Goal: Task Accomplishment & Management: Manage account settings

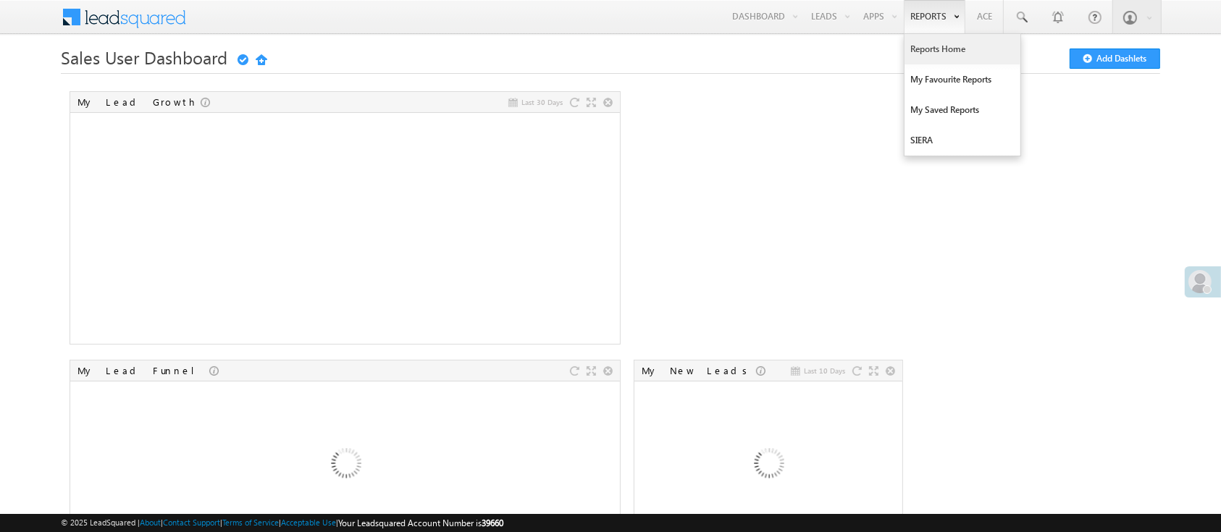
click at [926, 54] on link "Reports Home" at bounding box center [963, 49] width 116 height 30
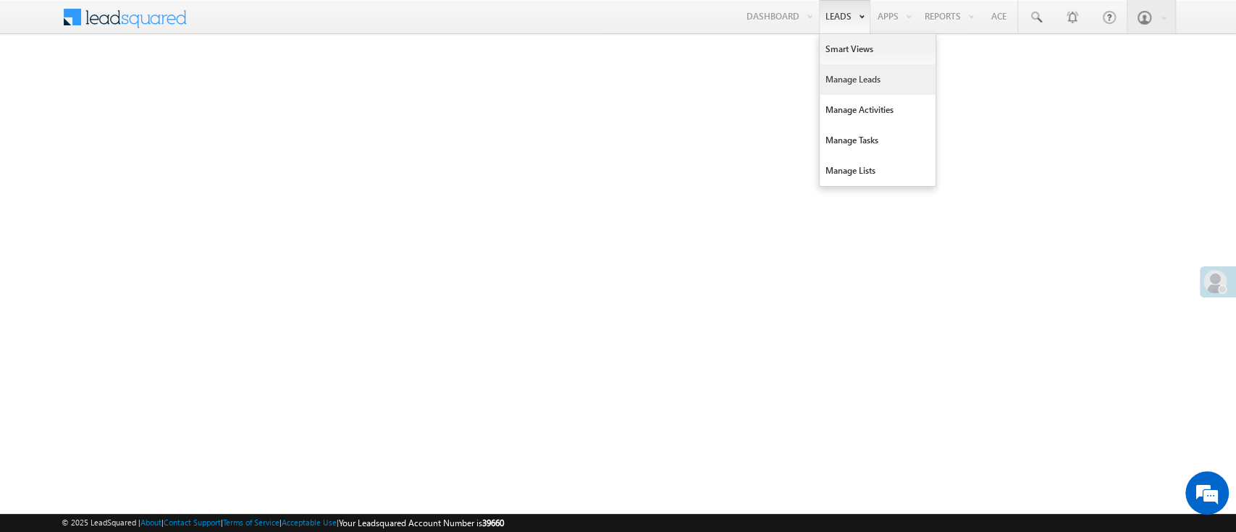
click at [859, 79] on link "Manage Leads" at bounding box center [878, 79] width 116 height 30
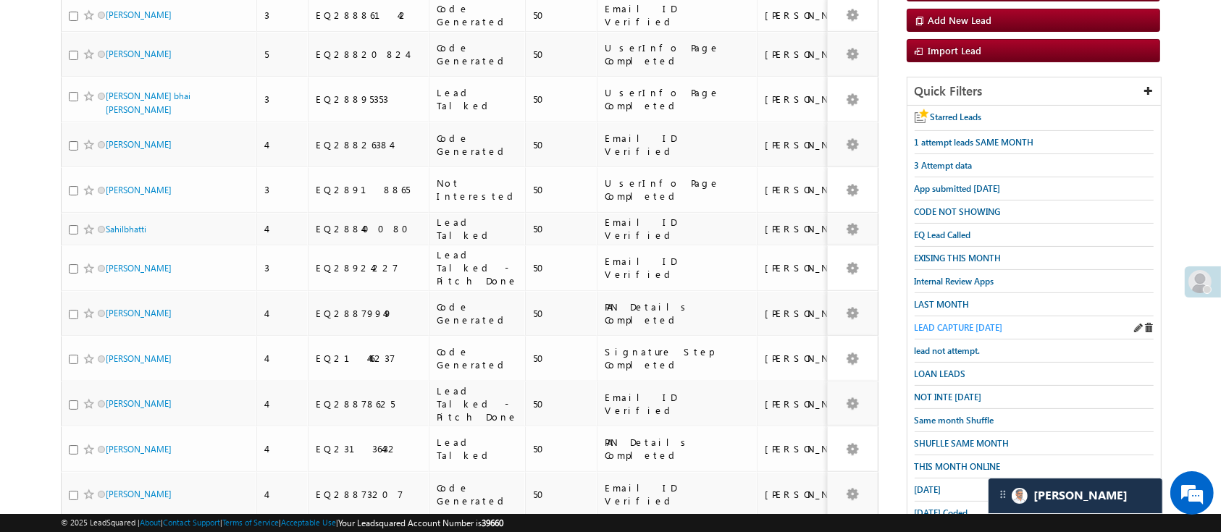
click at [976, 322] on span "LEAD CAPTURE TODAY" at bounding box center [959, 327] width 88 height 11
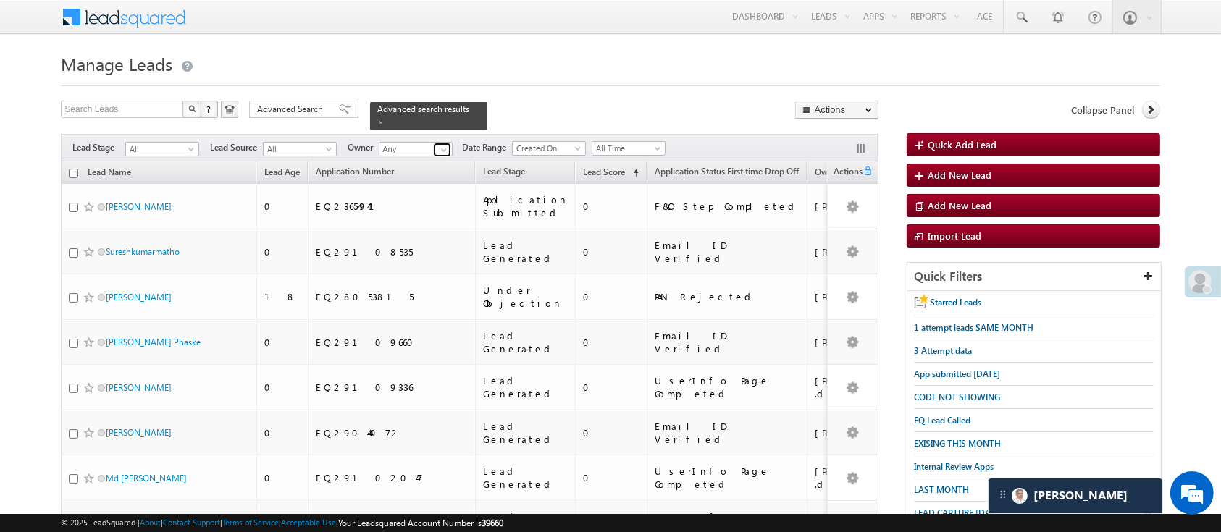
click at [446, 144] on span at bounding box center [444, 150] width 12 height 12
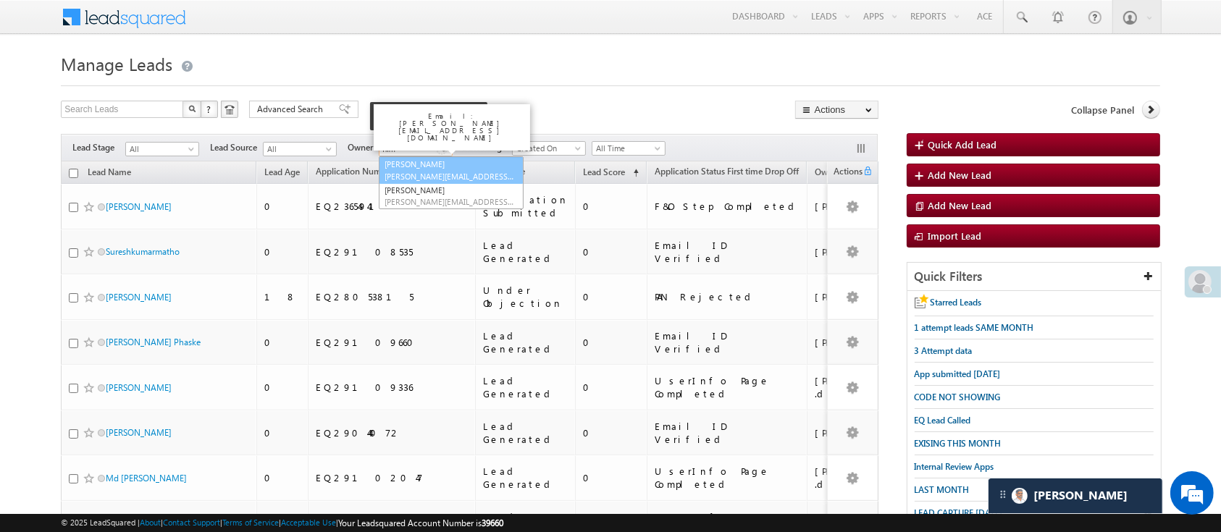
click at [433, 159] on link "Himanshu Sharma HIMANSHU.SHARMA@ANGELBROKING.COM" at bounding box center [451, 170] width 145 height 28
click at [476, 156] on link "Himanshu Sharma HIMANSHU.SHARMA@ANGELBROKING.COM" at bounding box center [451, 170] width 145 height 28
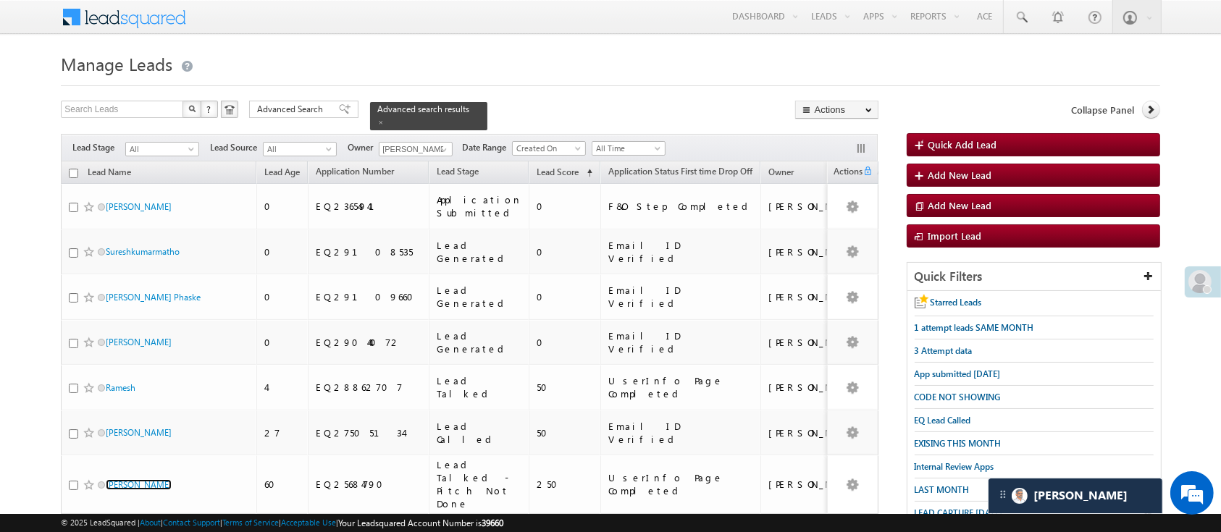
scroll to position [214, 0]
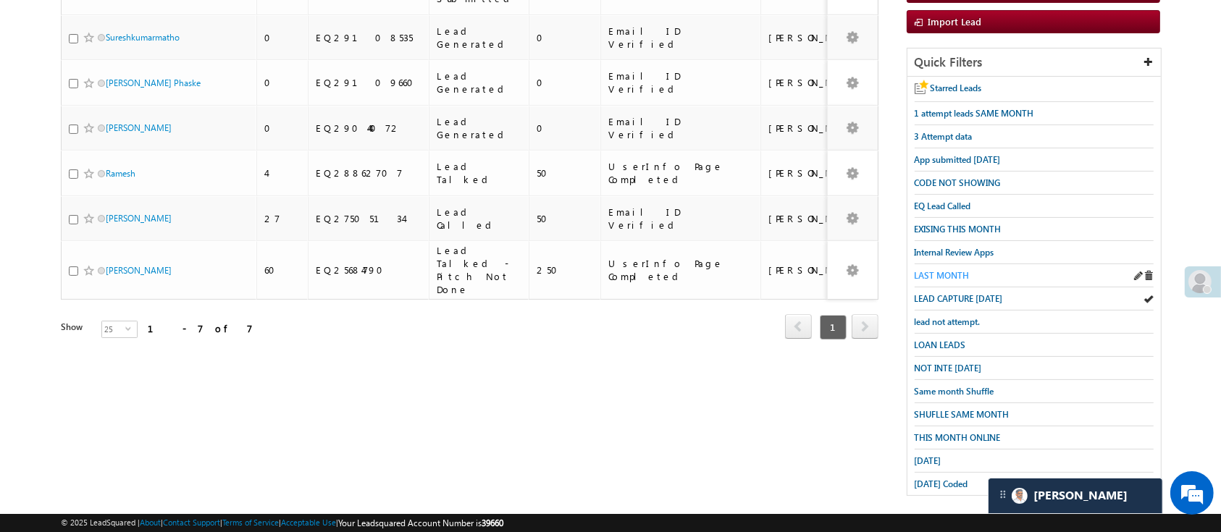
click at [933, 270] on span "LAST MONTH" at bounding box center [942, 275] width 55 height 11
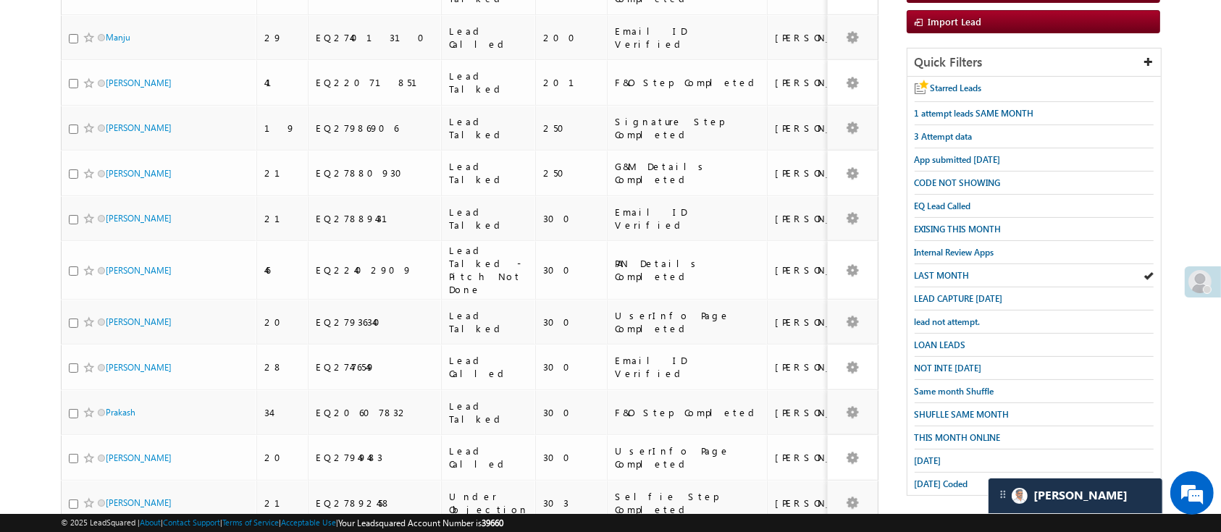
scroll to position [0, 0]
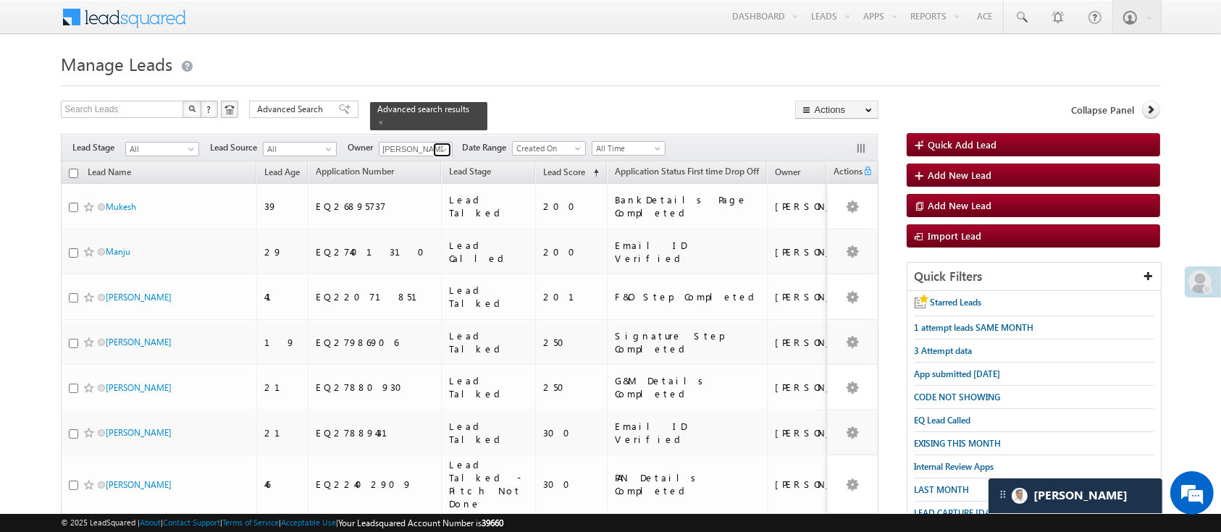
click at [442, 144] on span at bounding box center [444, 150] width 12 height 12
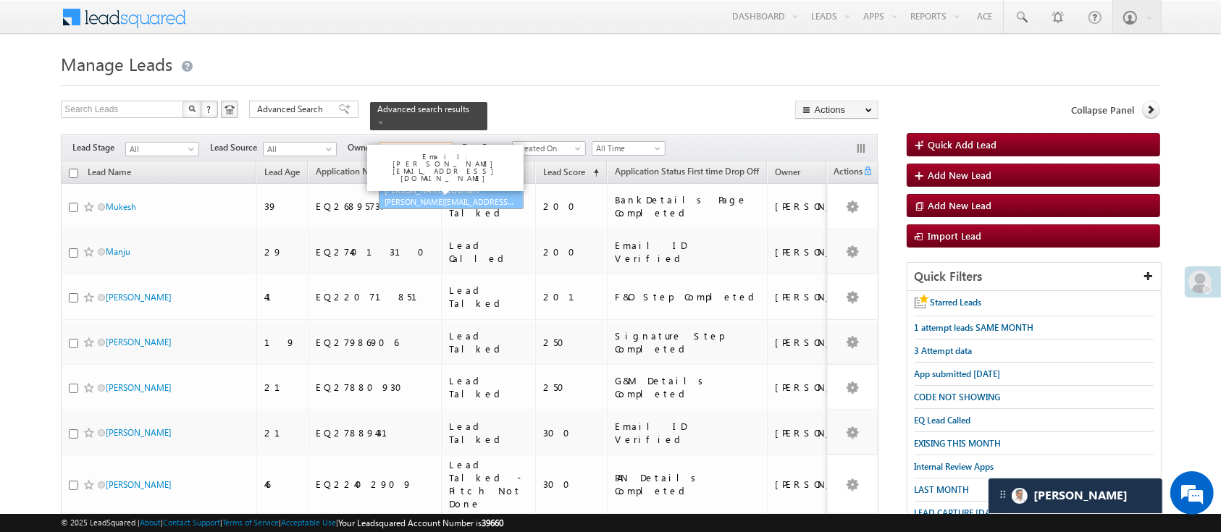
click at [432, 183] on link "Ujjwal 1Gurnani Ujjwal.1Gurnani@angelbroking.com" at bounding box center [451, 197] width 145 height 28
type input "Ujjwal 1Gurnani"
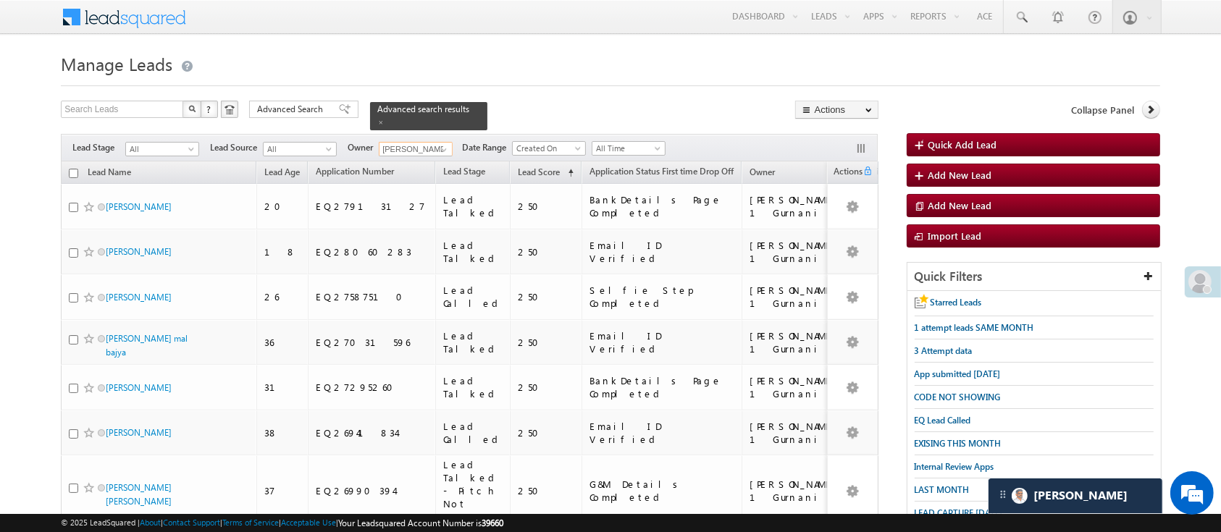
click at [72, 169] on input "checkbox" at bounding box center [73, 173] width 9 height 9
checkbox input "true"
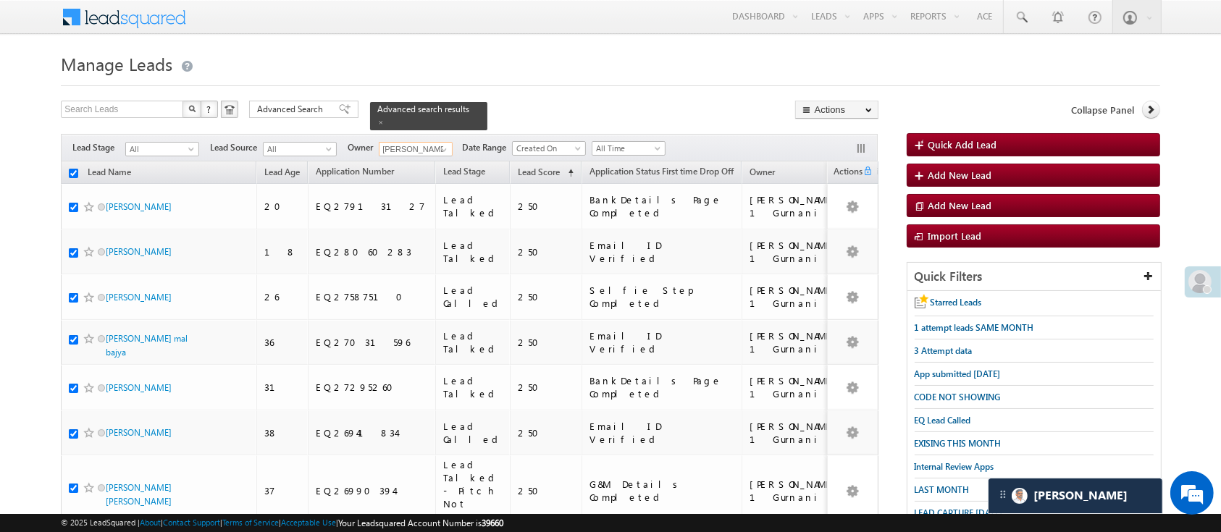
checkbox input "true"
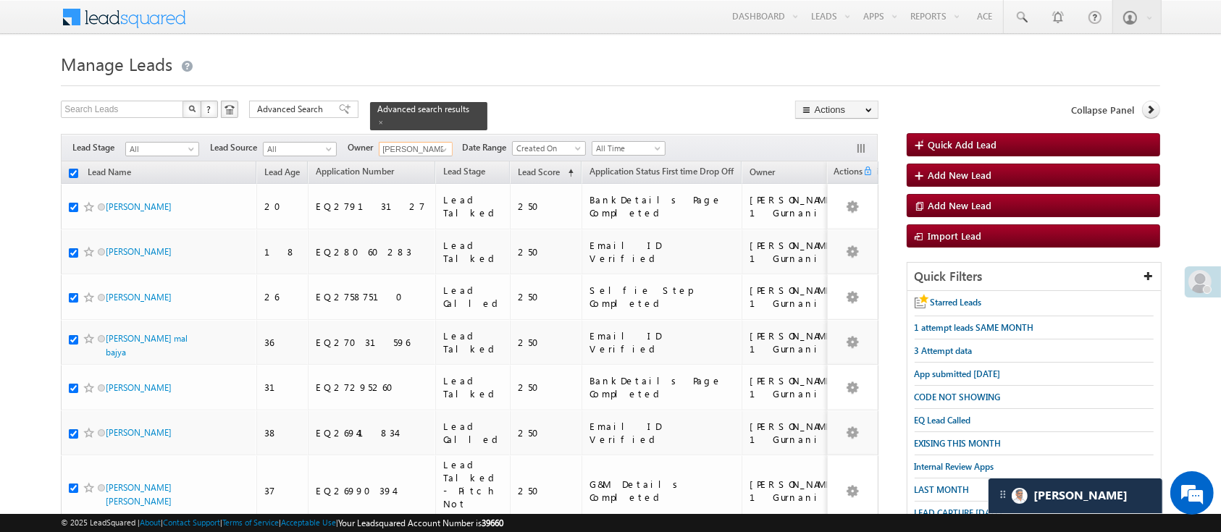
checkbox input "true"
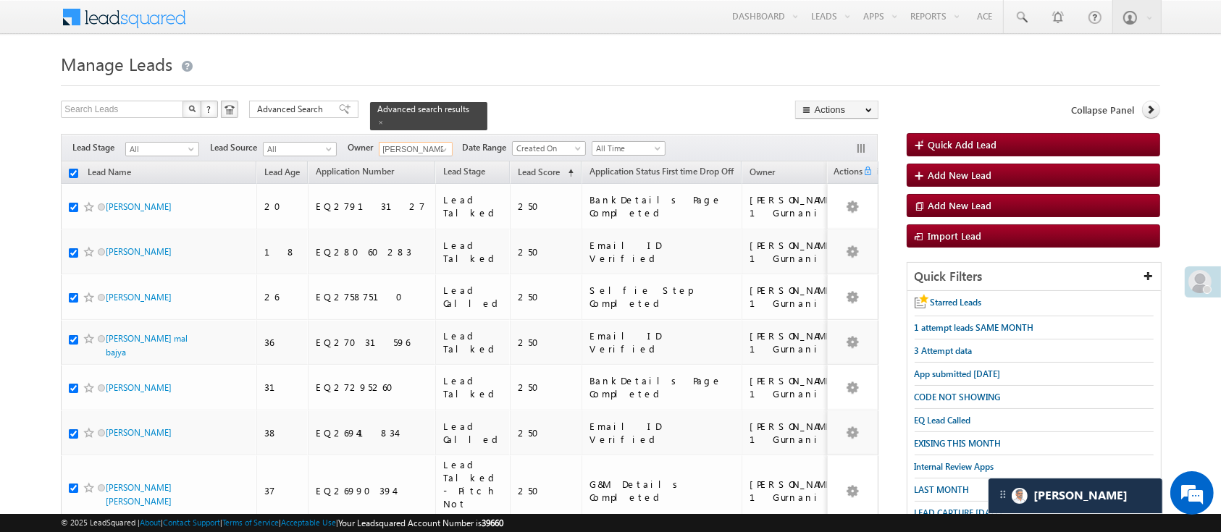
checkbox input "true"
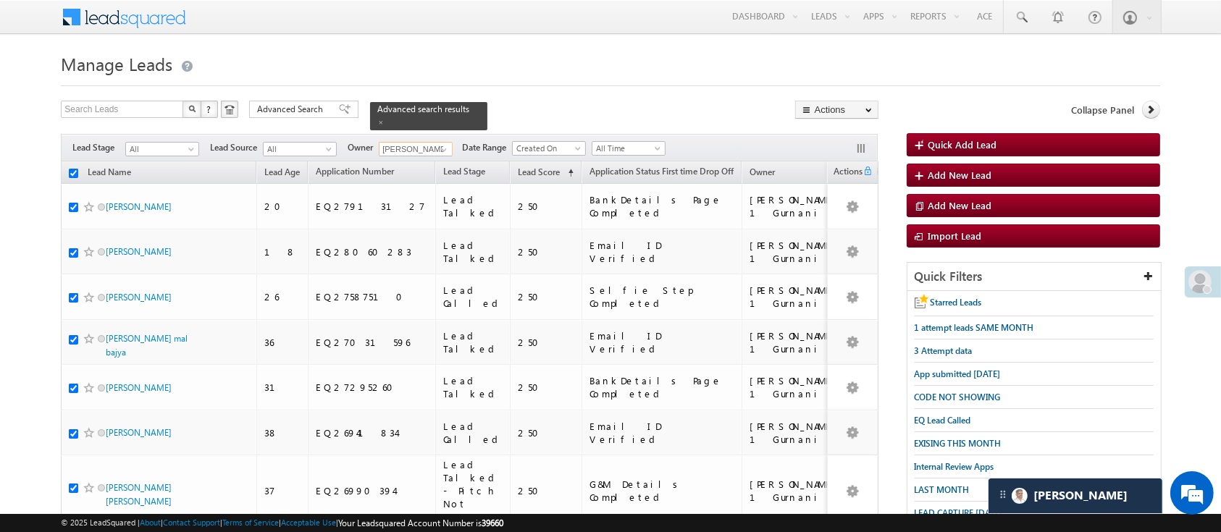
checkbox input "true"
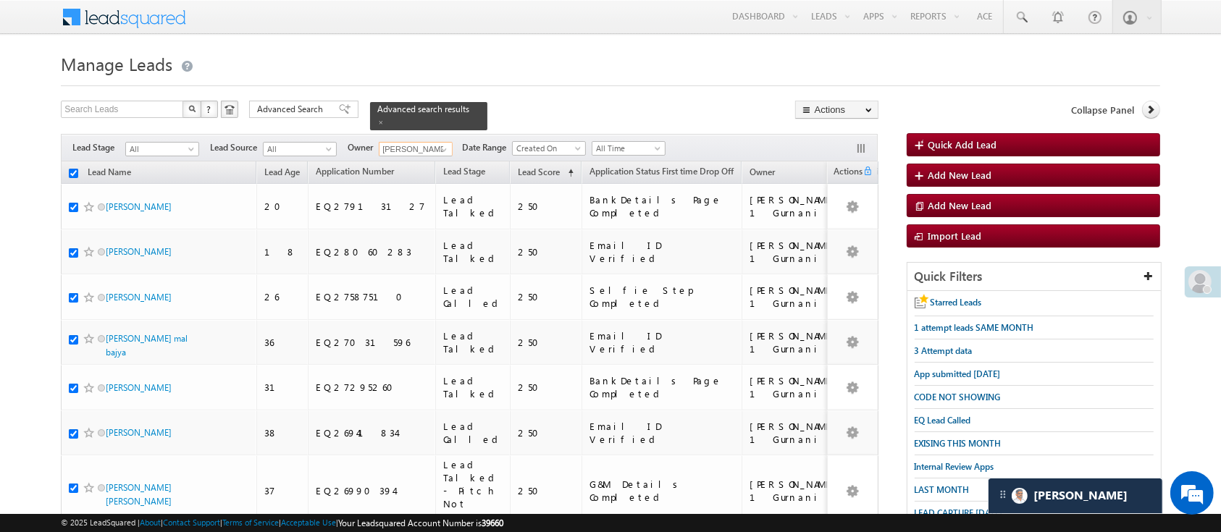
checkbox input "true"
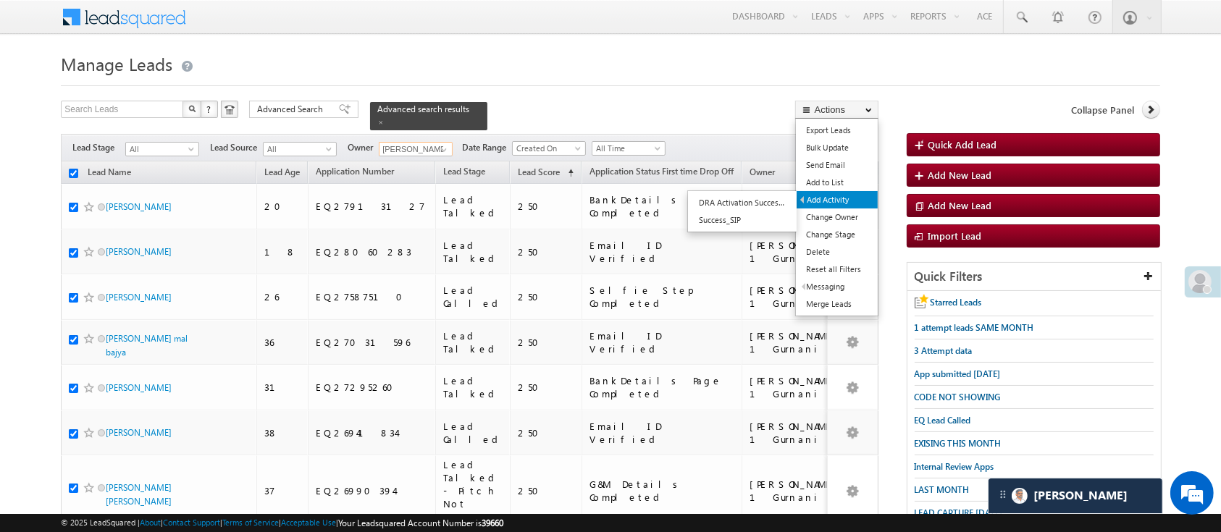
type input "Ujjwal 1Gurnani"
click at [843, 199] on link "Add Activity" at bounding box center [837, 199] width 81 height 17
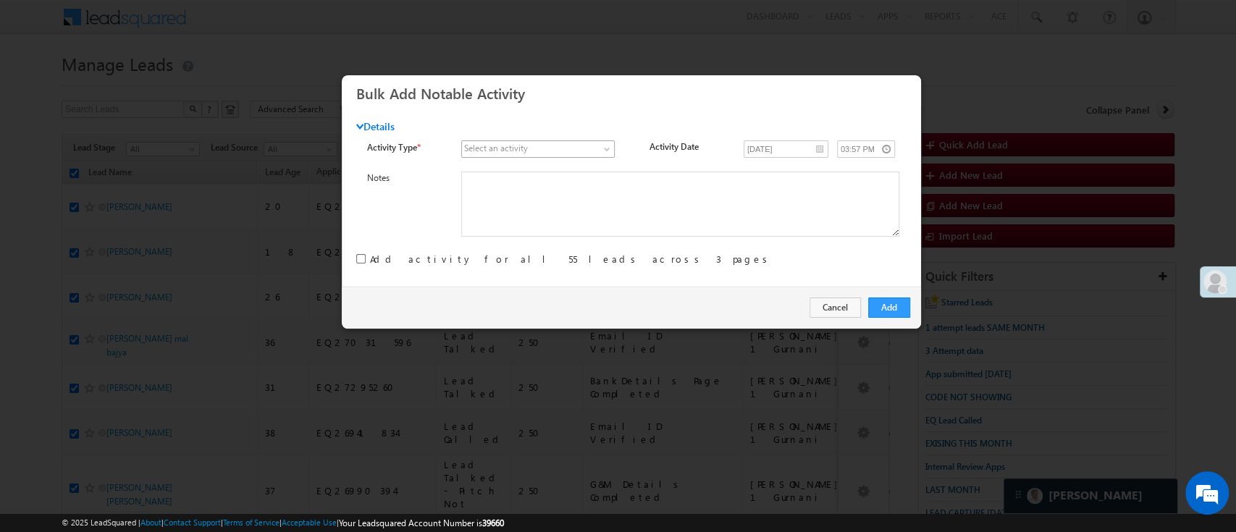
click at [604, 149] on span at bounding box center [609, 152] width 12 height 12
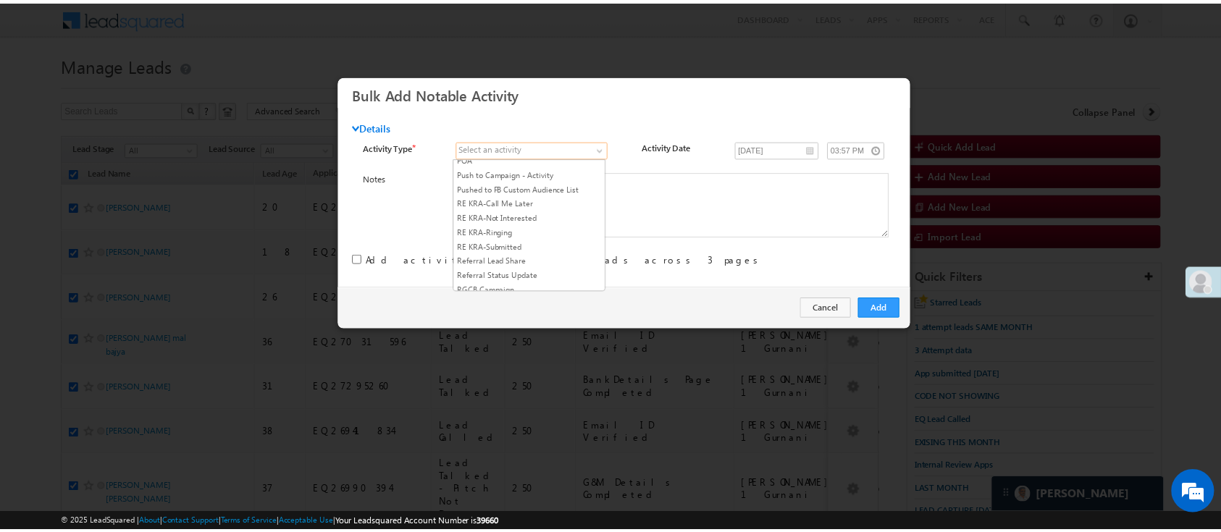
scroll to position [1855, 0]
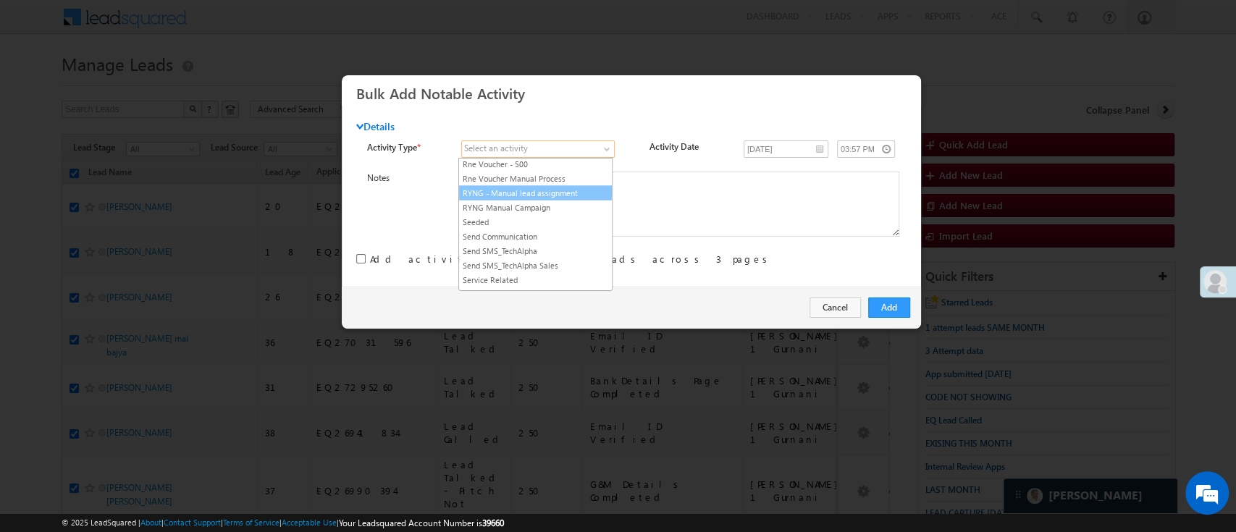
click at [562, 199] on link "RYNG - Manual lead assignment" at bounding box center [535, 192] width 153 height 13
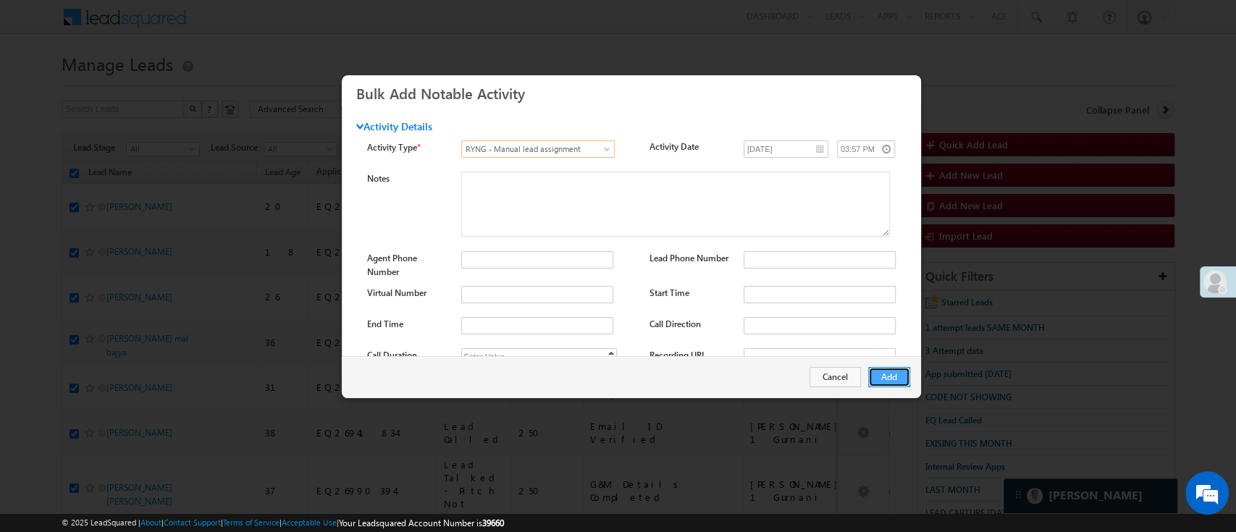
click at [887, 374] on button "Add" at bounding box center [889, 377] width 42 height 20
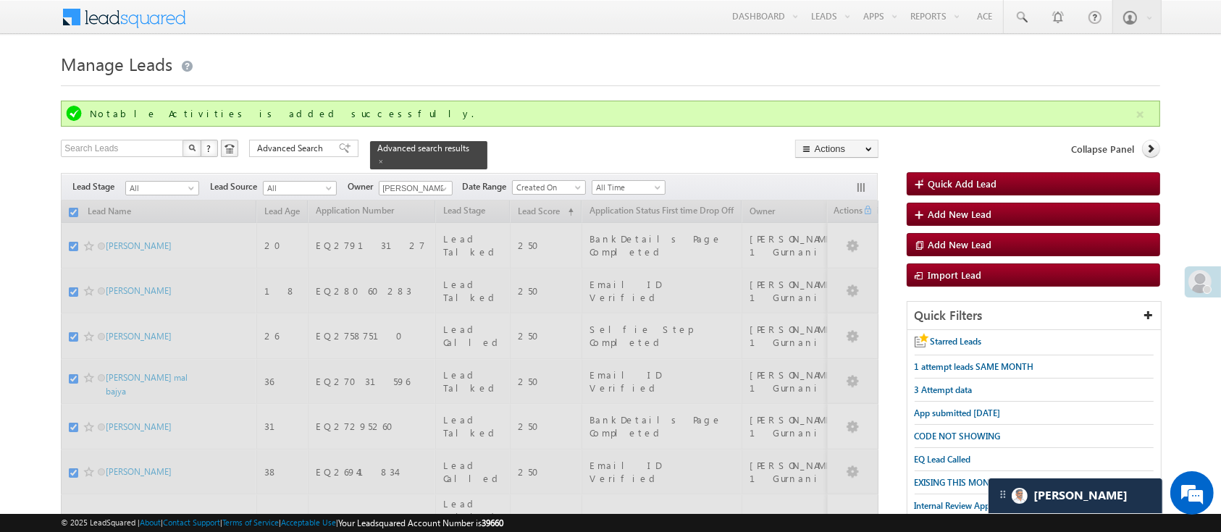
checkbox input "false"
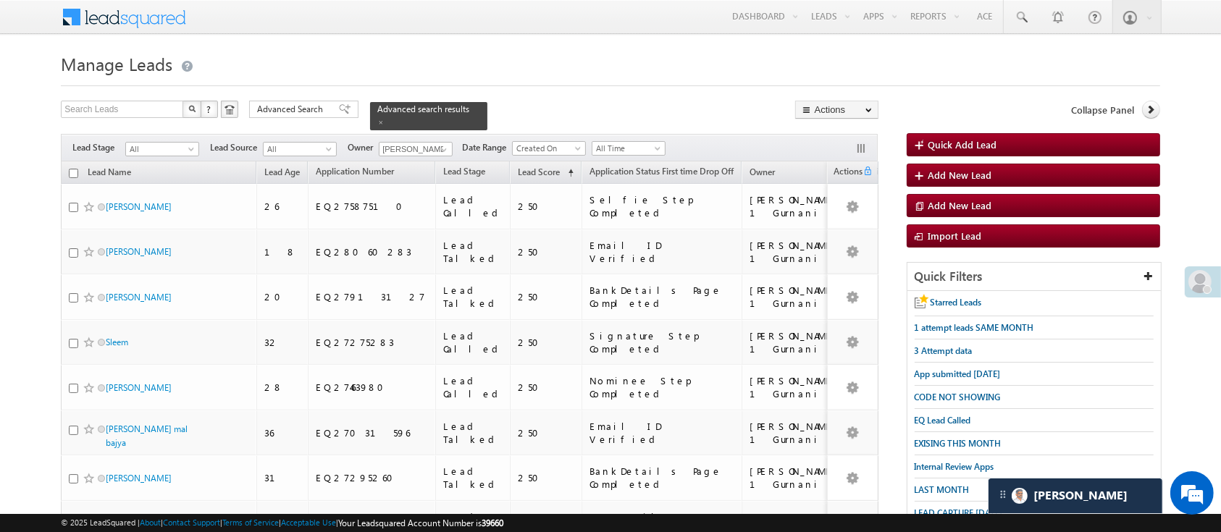
drag, startPoint x: 1234, startPoint y: 225, endPoint x: 856, endPoint y: 64, distance: 410.2
click at [856, 64] on h1 "Manage Leads" at bounding box center [610, 63] width 1099 height 28
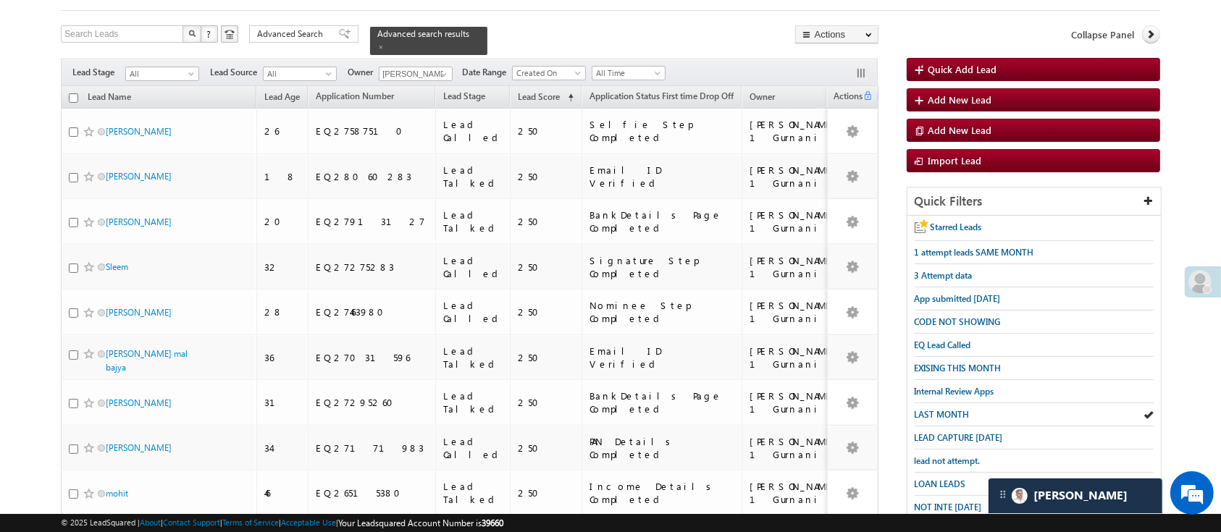
scroll to position [0, 0]
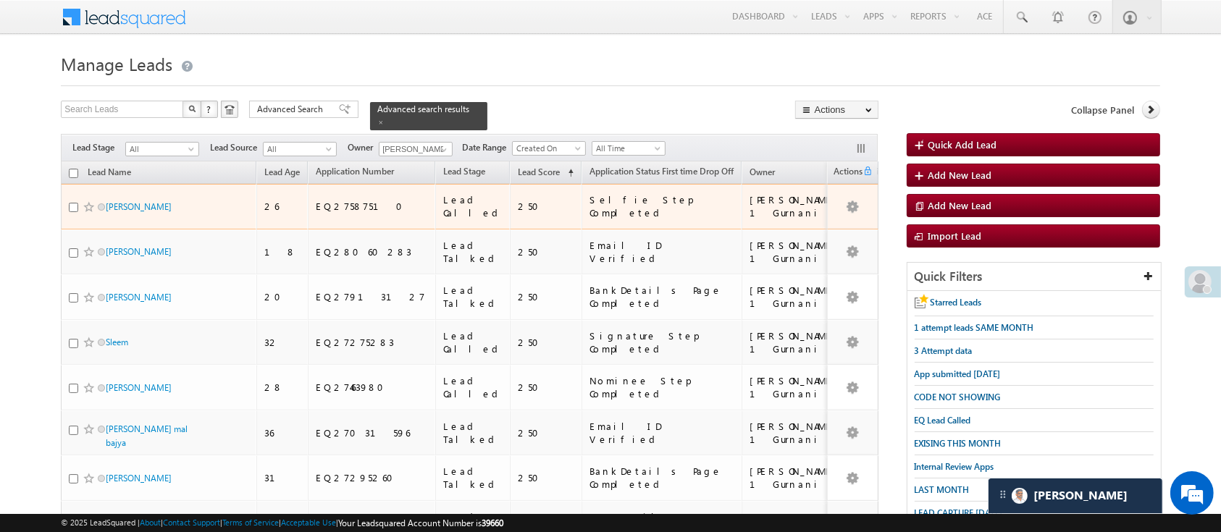
click at [353, 200] on div "EQ27587510" at bounding box center [372, 206] width 113 height 13
copy div "EQ27587510"
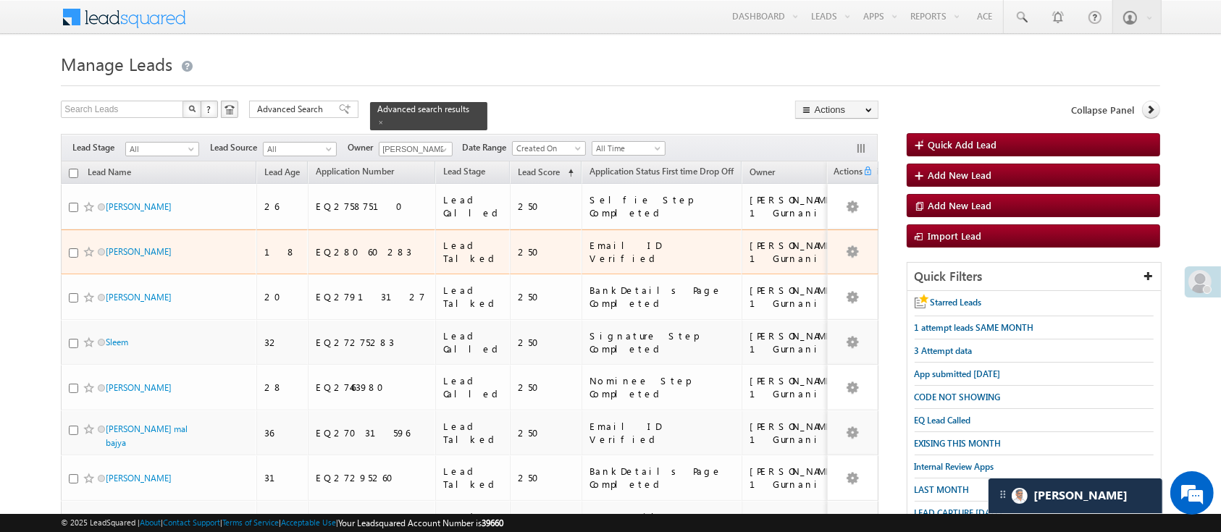
click at [335, 246] on div "EQ28060283" at bounding box center [372, 252] width 113 height 13
copy div "EQ28060283"
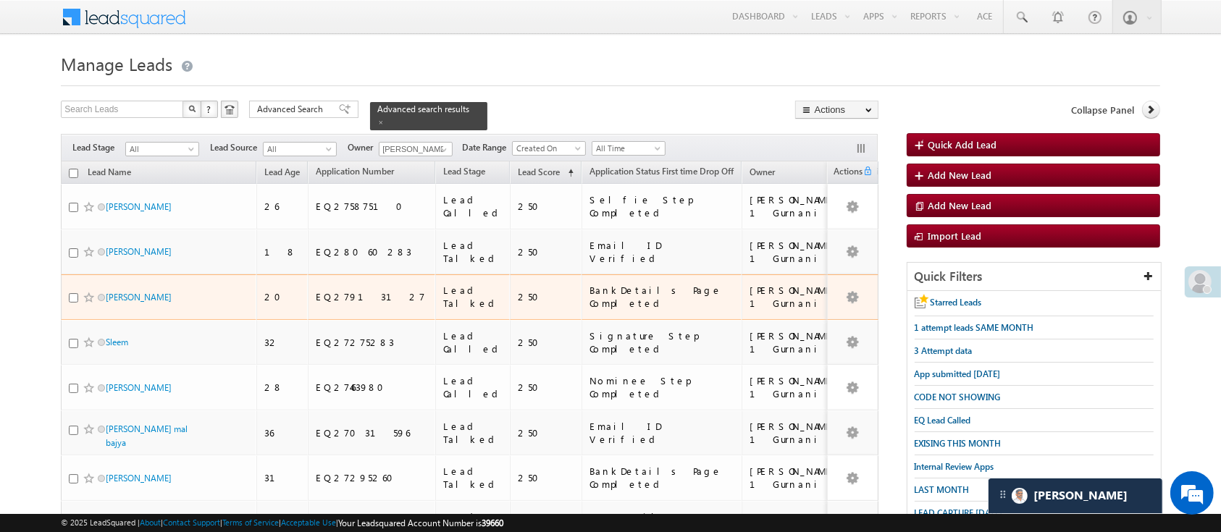
click at [339, 290] on div "EQ27913127" at bounding box center [372, 296] width 113 height 13
copy div "EQ27913127"
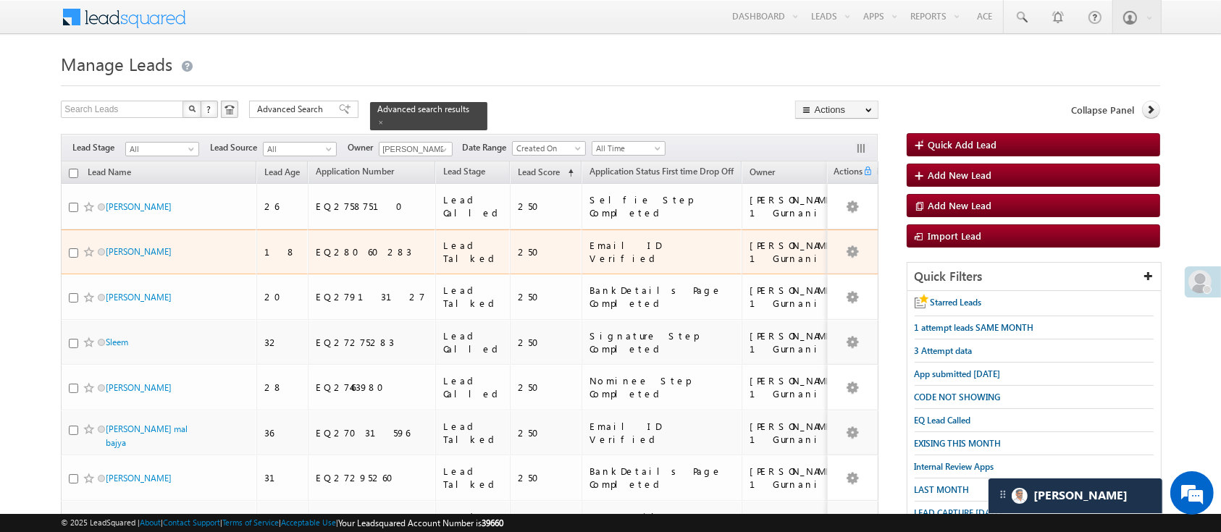
click at [342, 230] on td "EQ28060283" at bounding box center [371, 253] width 127 height 46
copy div "EQ28060283"
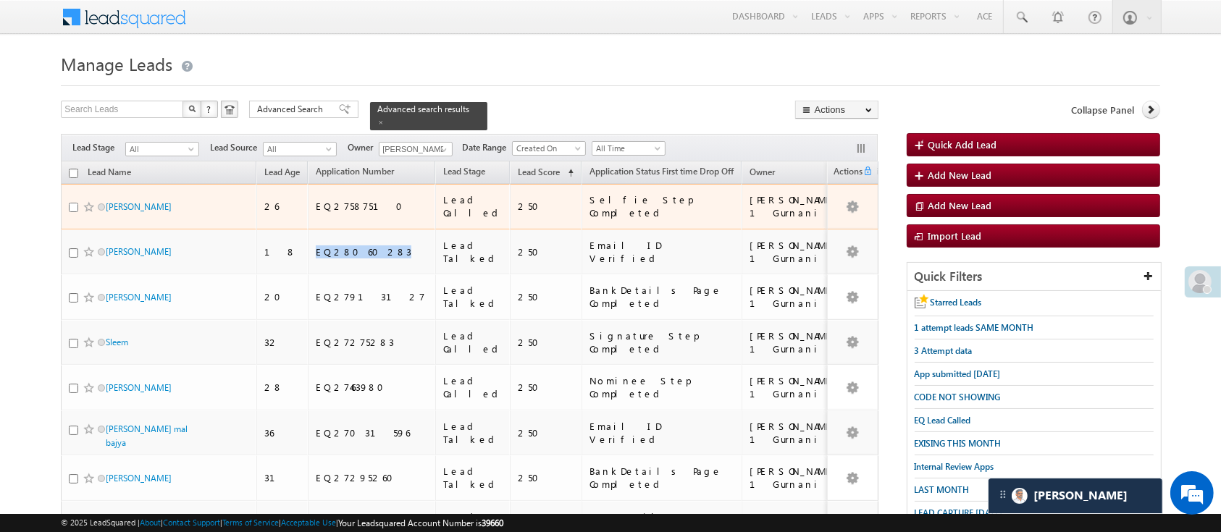
click at [73, 203] on input "checkbox" at bounding box center [73, 207] width 9 height 9
checkbox input "true"
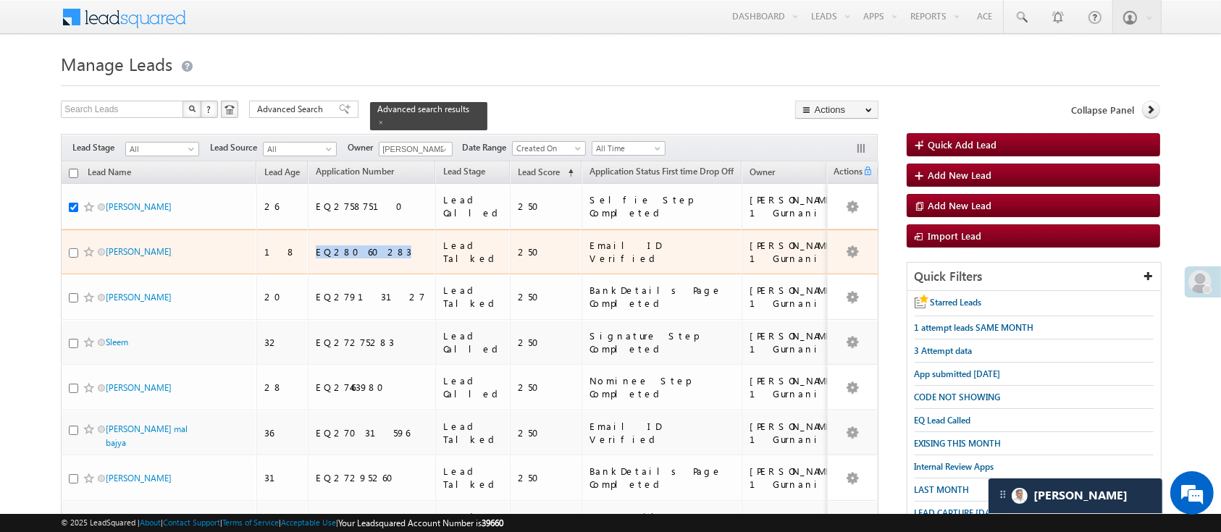
click at [72, 248] on input "checkbox" at bounding box center [73, 252] width 9 height 9
checkbox input "true"
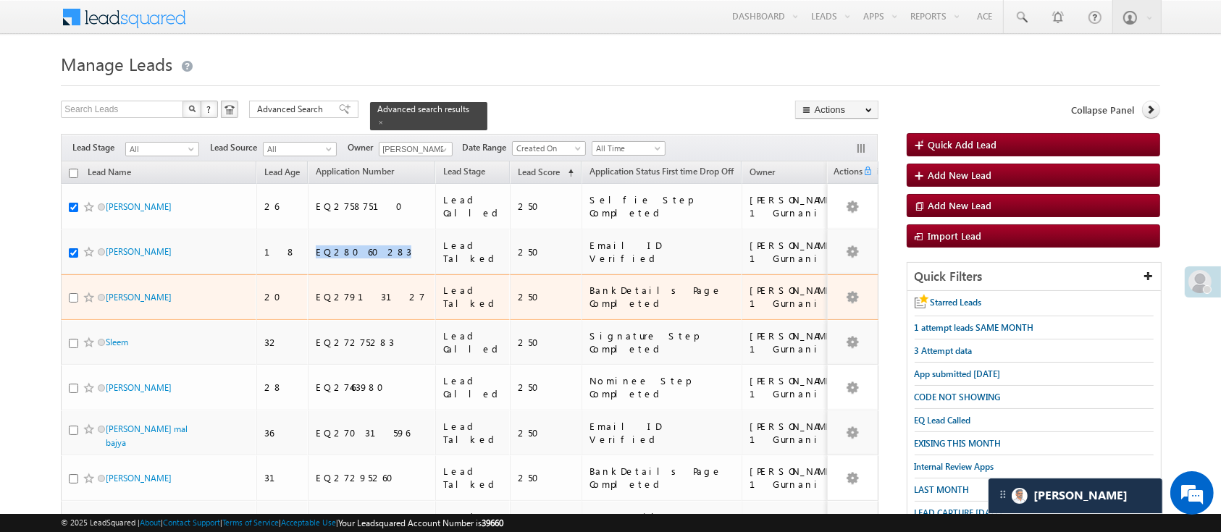
click at [70, 293] on input "checkbox" at bounding box center [73, 297] width 9 height 9
checkbox input "true"
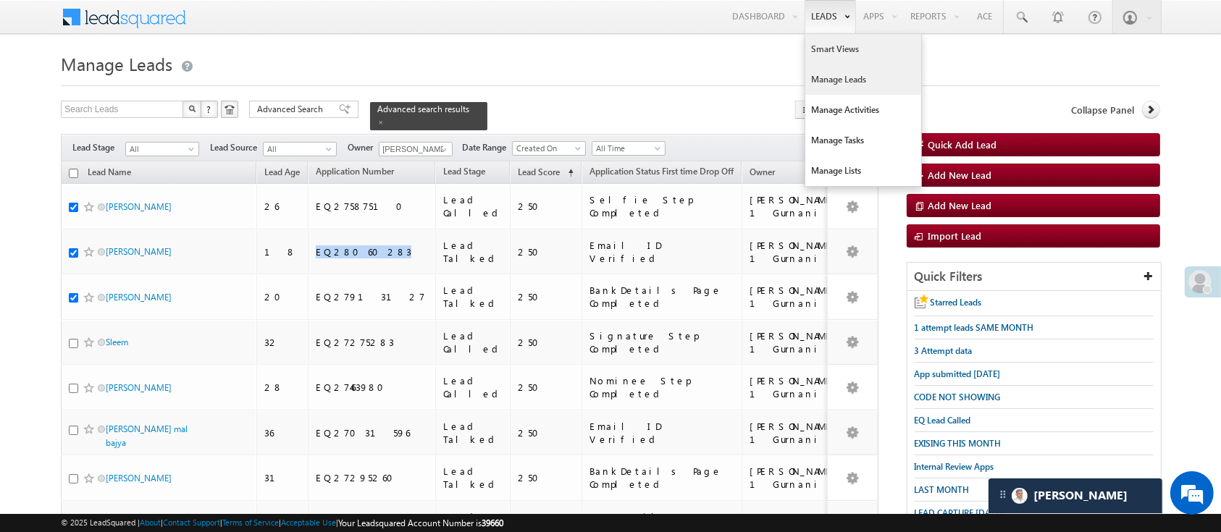
click at [825, 43] on link "Smart Views" at bounding box center [863, 49] width 116 height 30
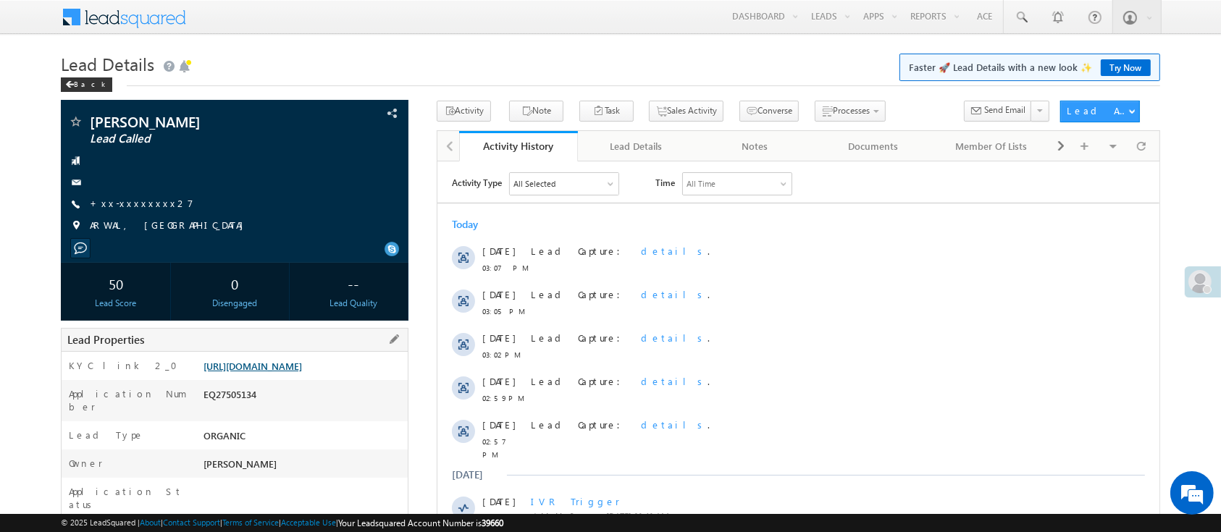
click at [302, 361] on link "[URL][DOMAIN_NAME]" at bounding box center [253, 366] width 99 height 12
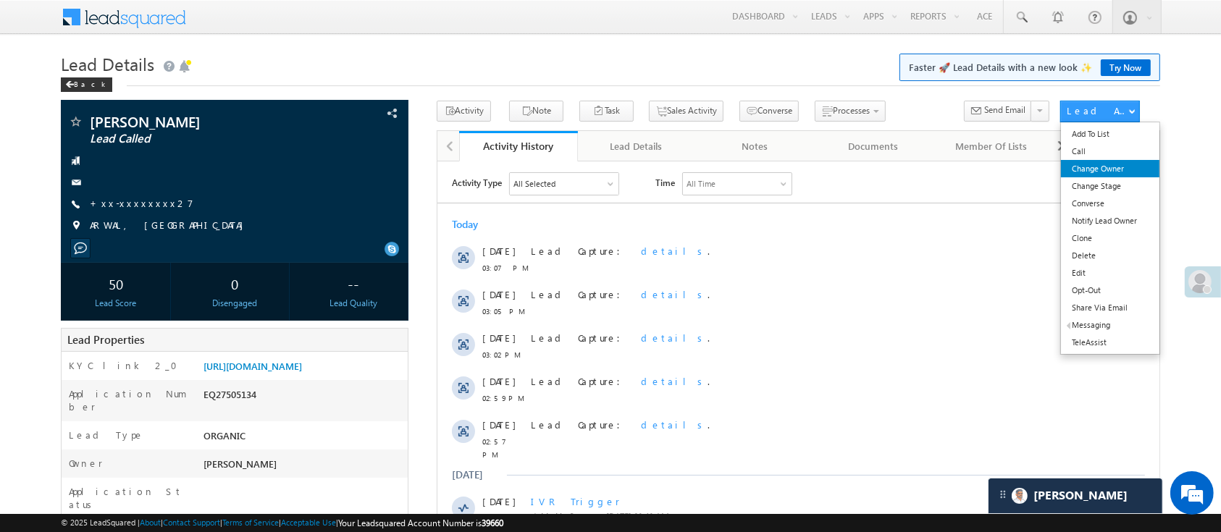
click at [1108, 168] on link "Change Owner" at bounding box center [1110, 168] width 99 height 17
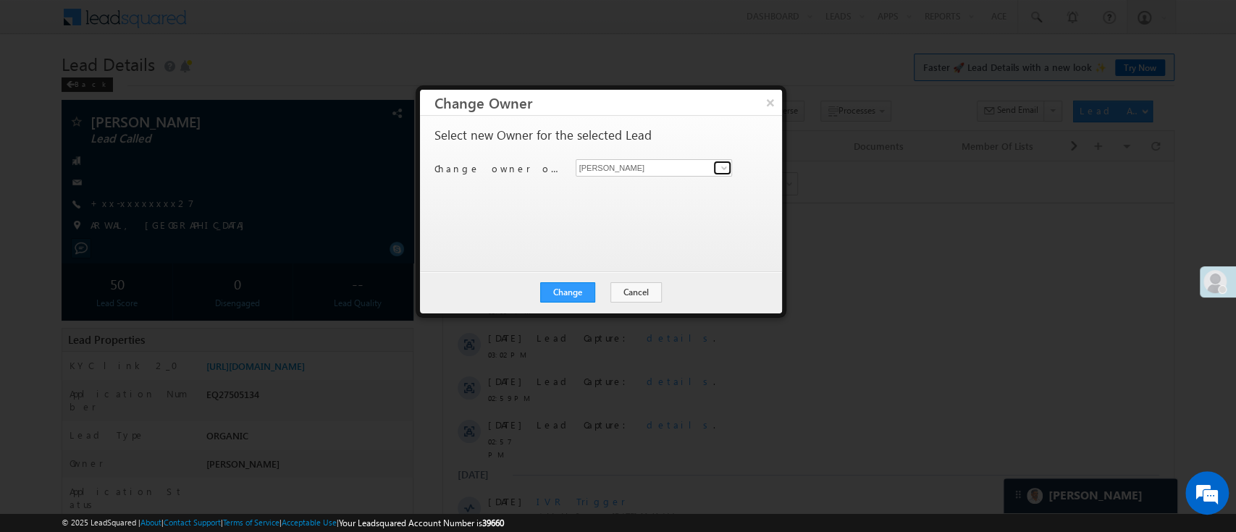
click at [716, 164] on link at bounding box center [722, 168] width 18 height 14
click at [664, 191] on span "Hemant.Nandwana@angelbroking.com" at bounding box center [647, 196] width 130 height 11
type input "Hemant Nandwana"
click at [576, 283] on button "Change" at bounding box center [567, 292] width 55 height 20
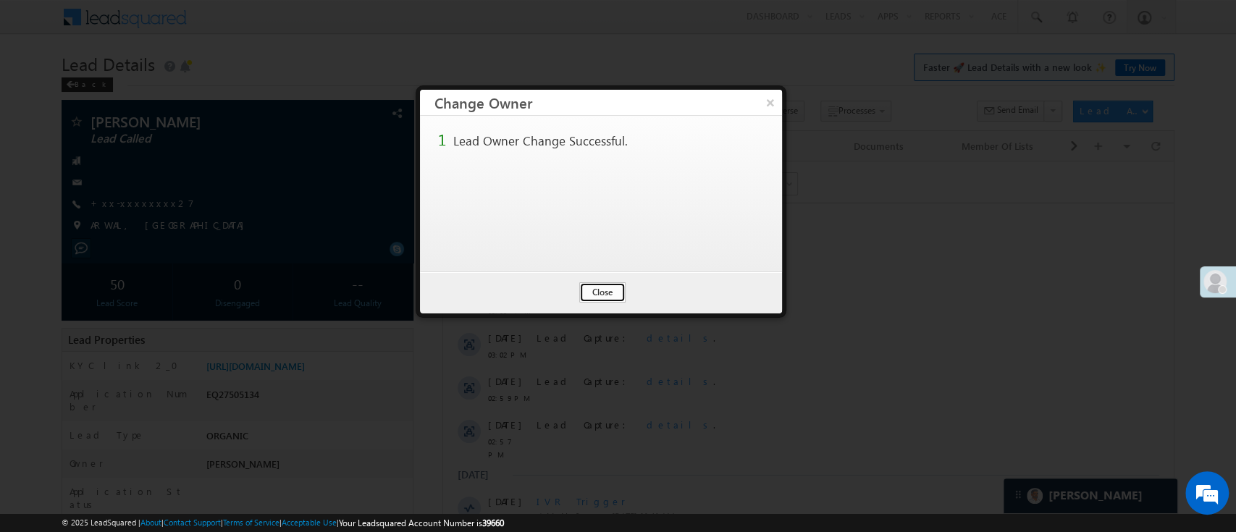
click at [597, 292] on button "Close" at bounding box center [602, 292] width 46 height 20
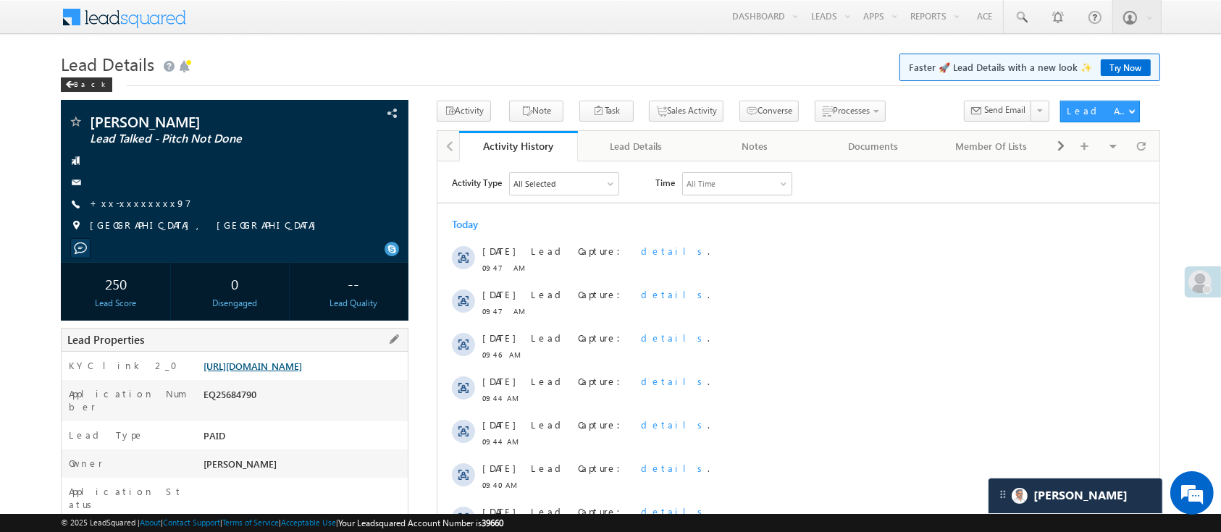
click at [302, 368] on link "[URL][DOMAIN_NAME]" at bounding box center [253, 366] width 99 height 12
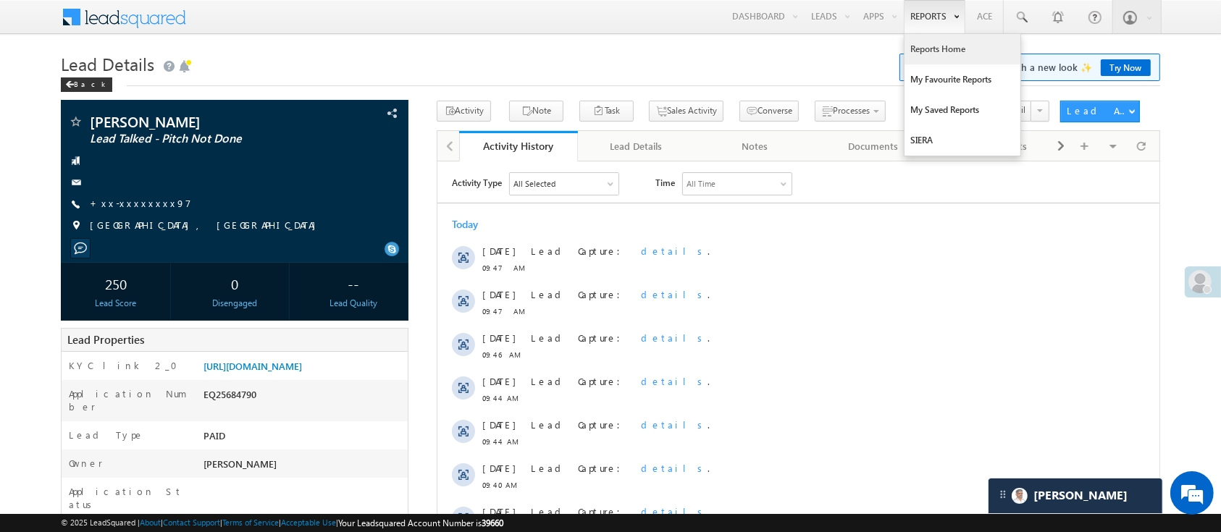
click at [940, 43] on link "Reports Home" at bounding box center [963, 49] width 116 height 30
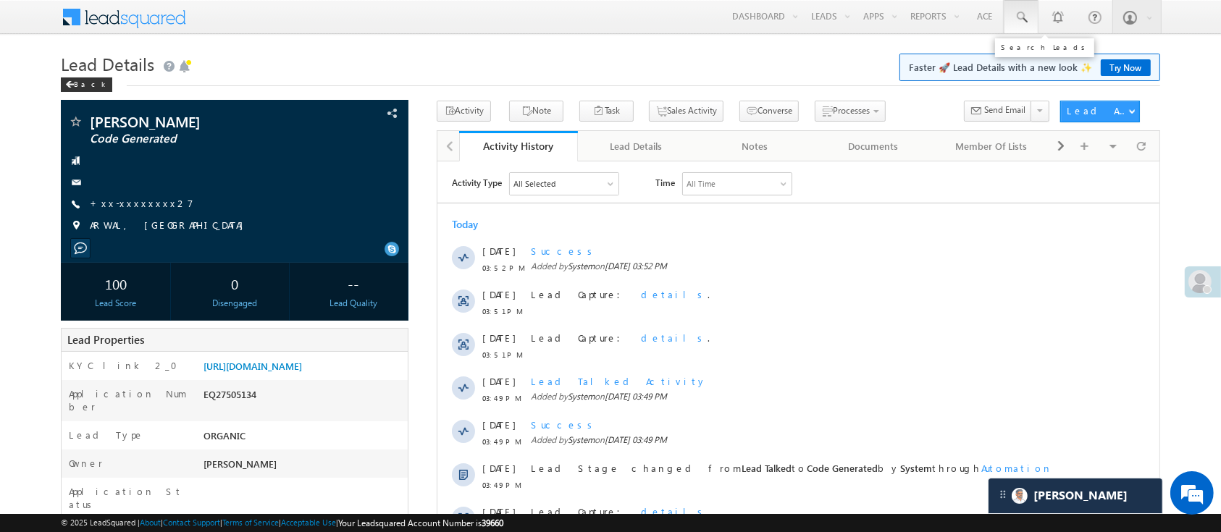
click at [1026, 24] on span at bounding box center [1021, 17] width 14 height 14
paste input "EQ26077727"
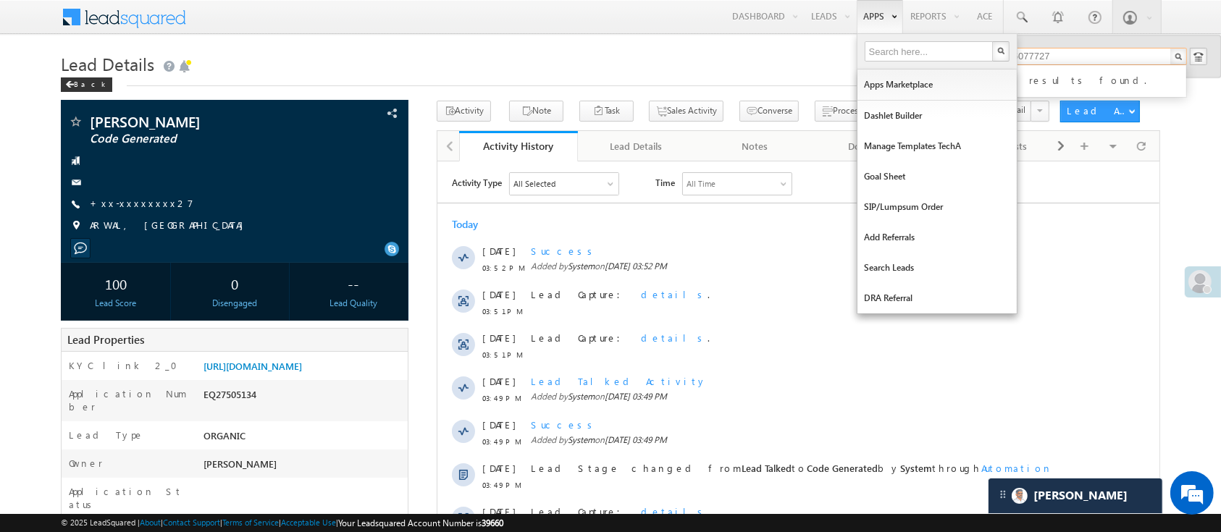
type input "EQ26077727"
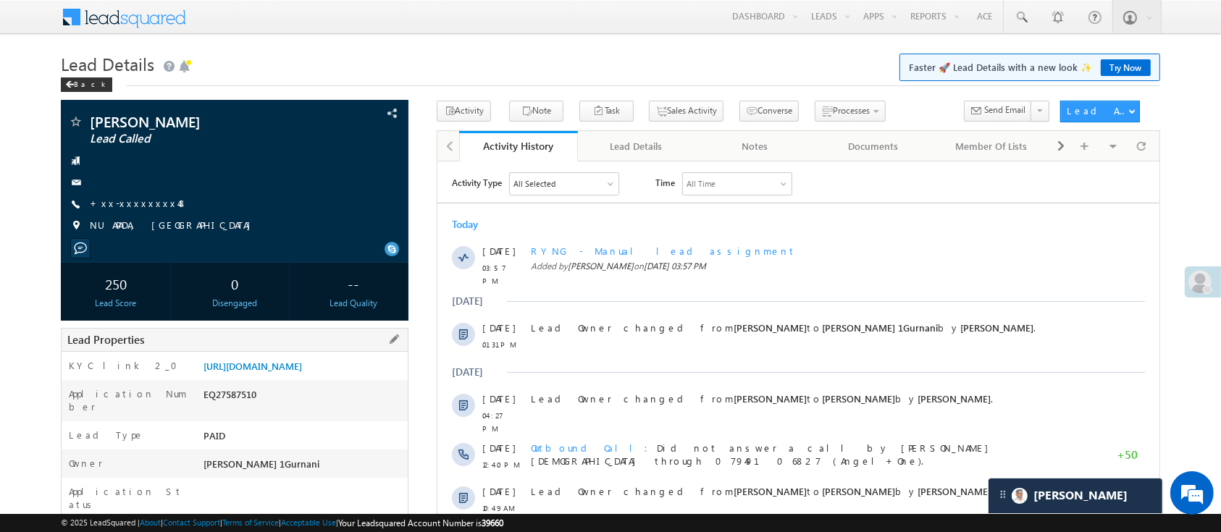
click at [232, 408] on div "EQ27587510" at bounding box center [304, 398] width 208 height 20
copy div "EQ27587510"
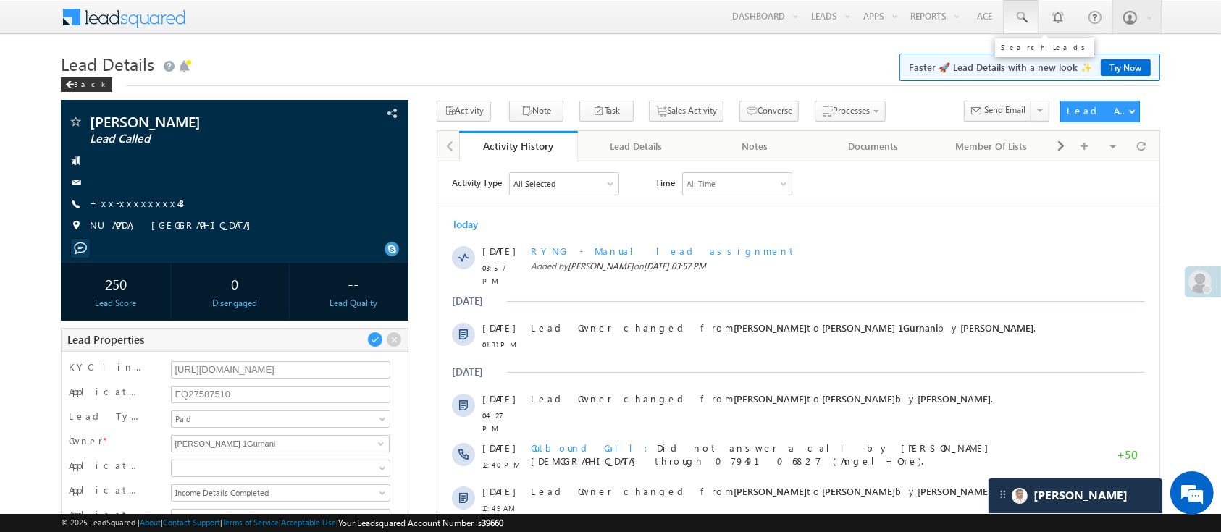
click at [1024, 14] on span at bounding box center [1021, 17] width 14 height 14
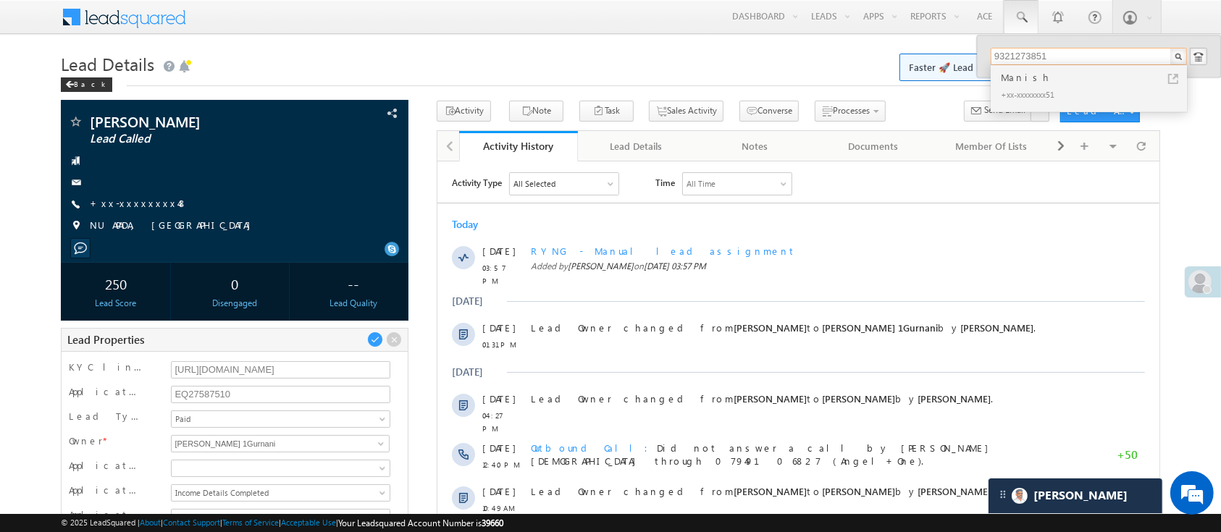
type input "9321273851"
click at [1064, 75] on div "Manish" at bounding box center [1095, 78] width 194 height 16
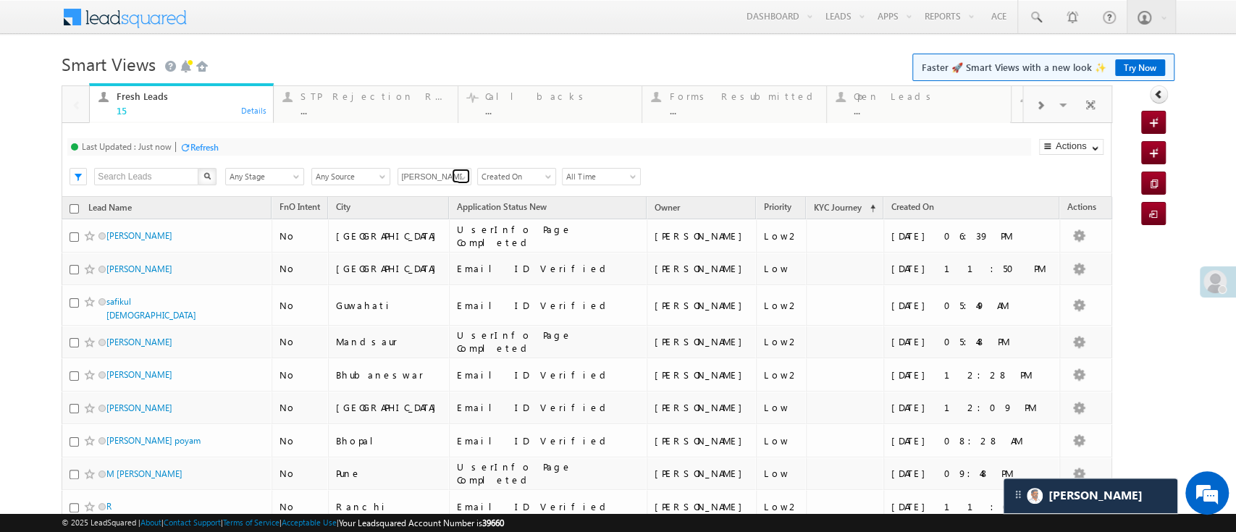
click at [464, 180] on span at bounding box center [463, 178] width 12 height 12
click at [438, 232] on link "[PERSON_NAME]" at bounding box center [435, 223] width 75 height 17
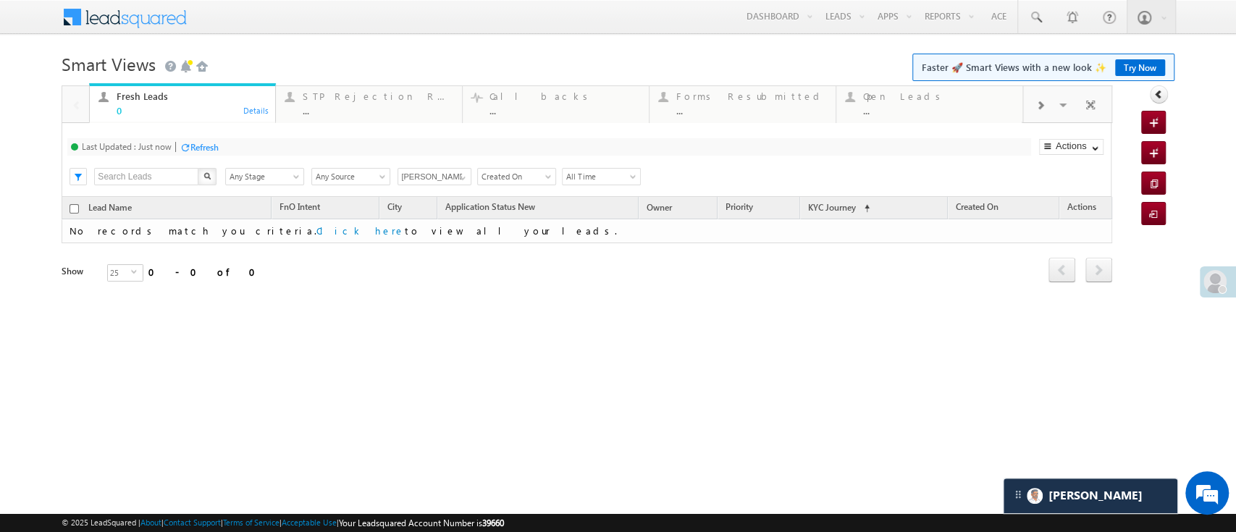
type input "[PERSON_NAME]"
click at [209, 152] on div "Refresh" at bounding box center [205, 147] width 28 height 11
click at [448, 180] on input "[PERSON_NAME]" at bounding box center [435, 176] width 74 height 17
click at [453, 180] on link at bounding box center [461, 176] width 18 height 14
click at [435, 188] on link "Any Owner" at bounding box center [435, 193] width 75 height 17
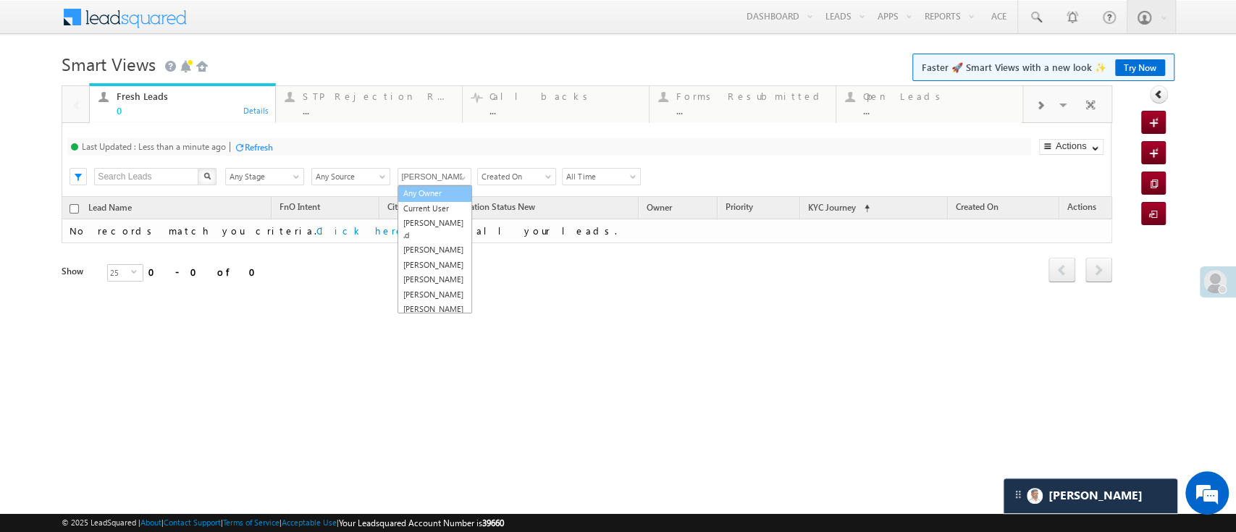
type input "Any Owner"
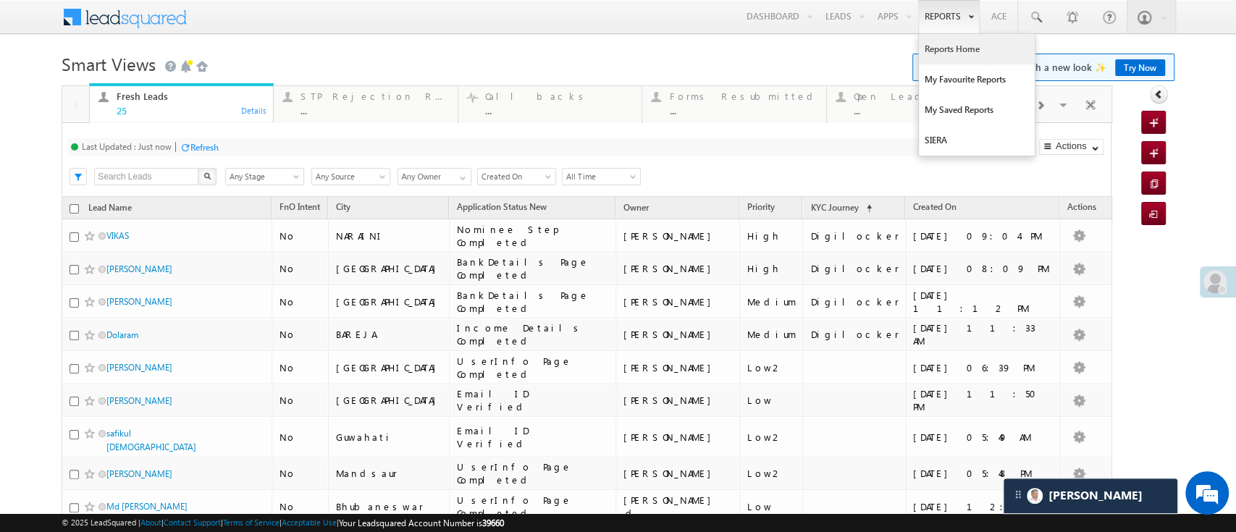
click at [946, 43] on link "Reports Home" at bounding box center [977, 49] width 116 height 30
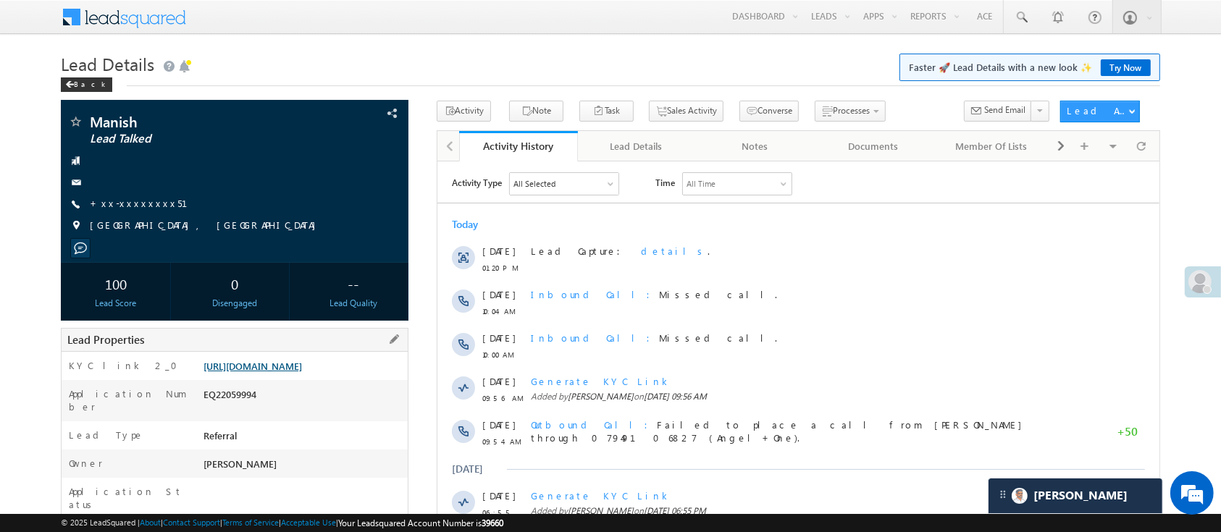
click at [293, 366] on link "https://angelbroking1-pk3em7sa.customui-test.leadsquared.com?leadId=f657a7fc-96…" at bounding box center [253, 366] width 99 height 12
